Goal: Navigation & Orientation: Find specific page/section

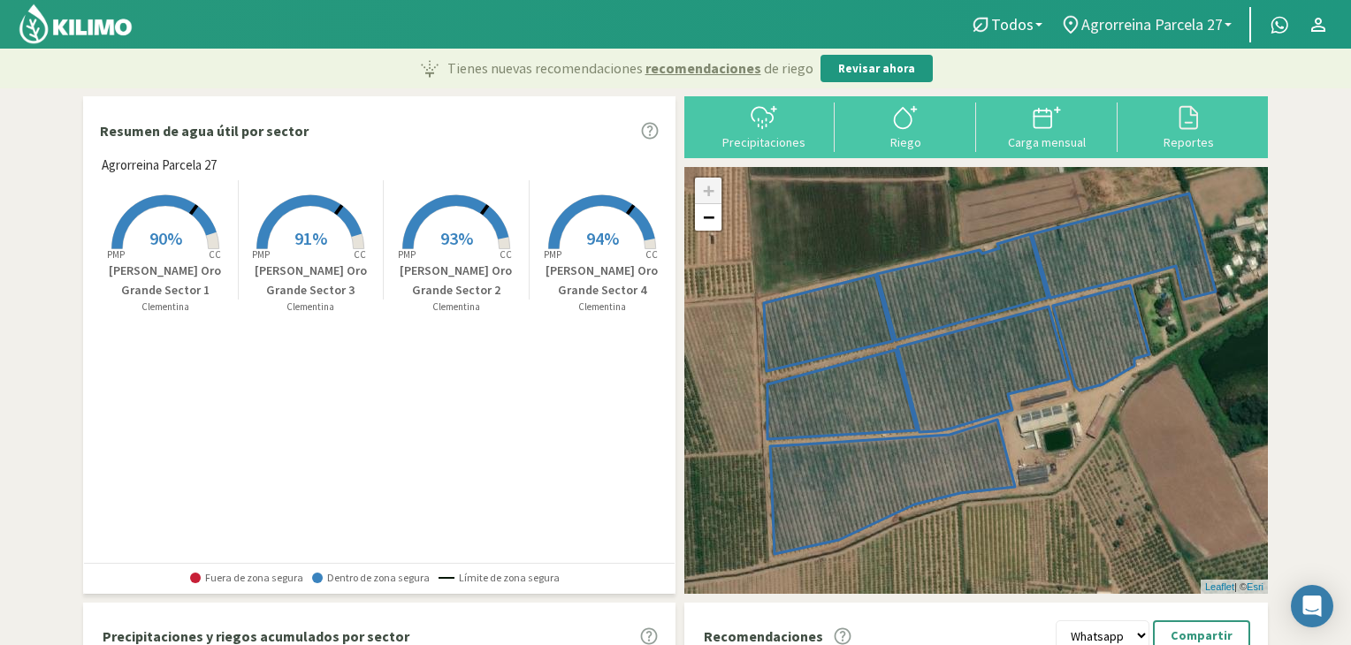
click at [1128, 29] on span "Agrorreina Parcela 27" at bounding box center [1151, 24] width 141 height 19
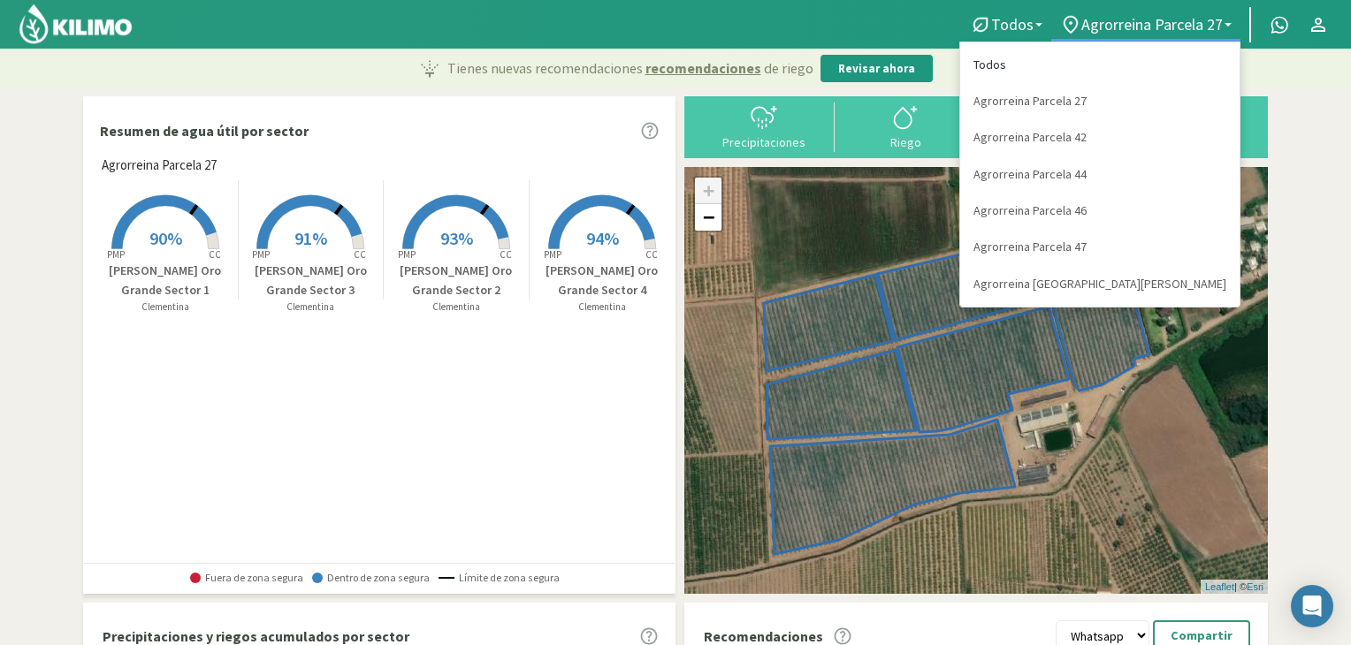
click at [1140, 69] on link "Todos" at bounding box center [1099, 65] width 279 height 36
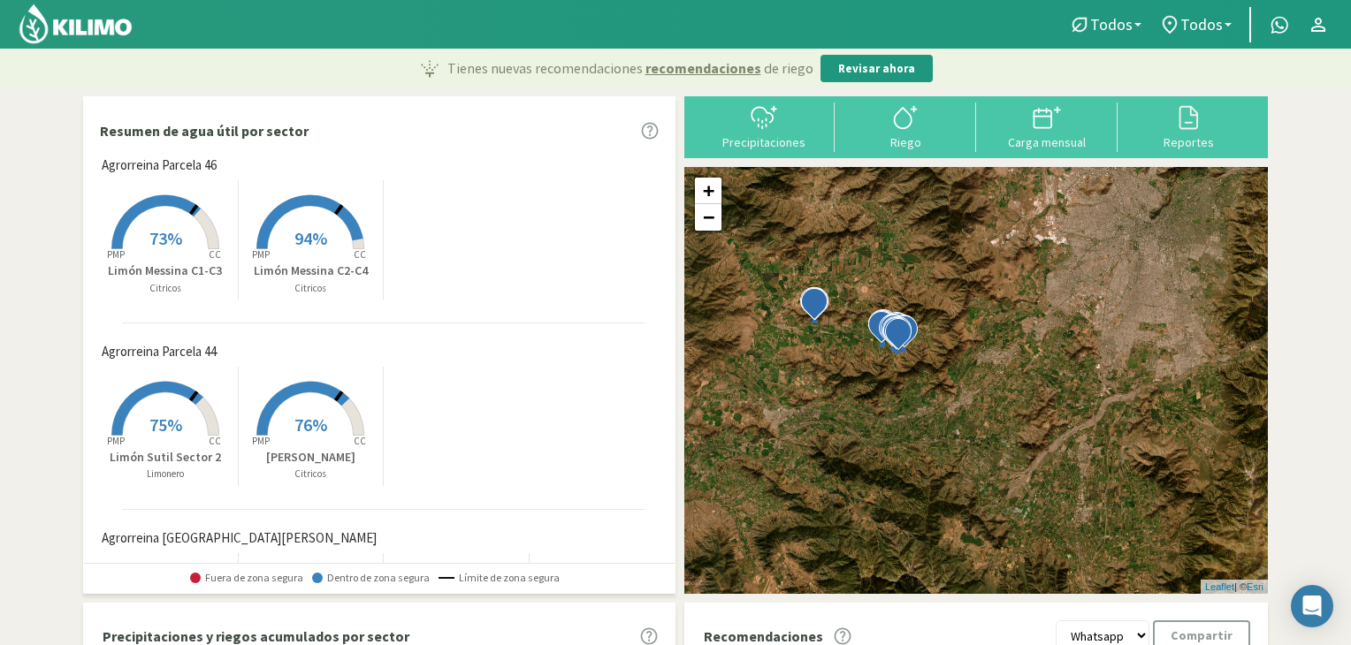
click at [114, 18] on img at bounding box center [76, 24] width 116 height 42
